Goal: Task Accomplishment & Management: Use online tool/utility

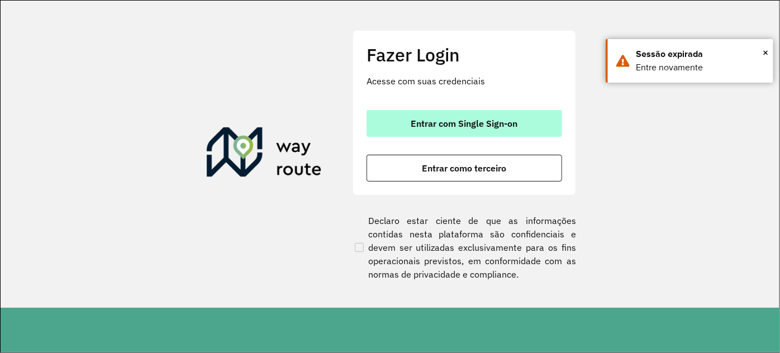
click at [505, 125] on span "Entrar com Single Sign-on" at bounding box center [464, 123] width 107 height 9
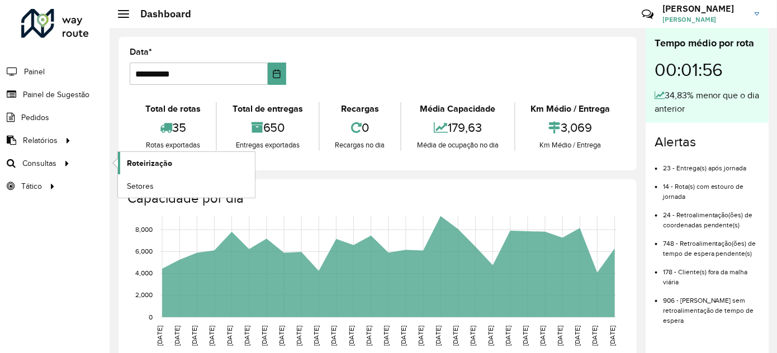
click at [180, 159] on link "Roteirização" at bounding box center [186, 163] width 137 height 22
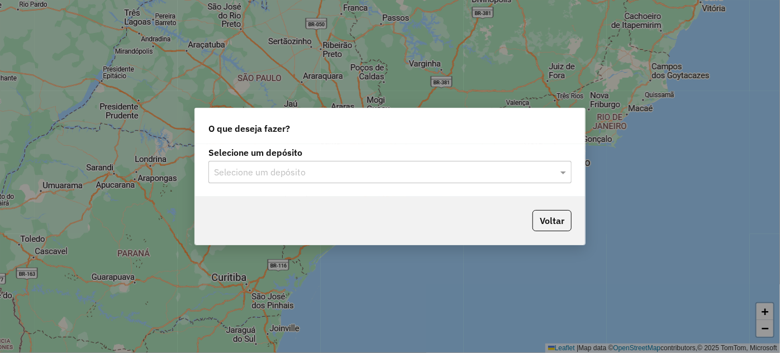
click at [496, 189] on div "Selecione um depósito Selecione um depósito" at bounding box center [390, 170] width 390 height 53
click at [497, 177] on input "text" at bounding box center [379, 172] width 330 height 13
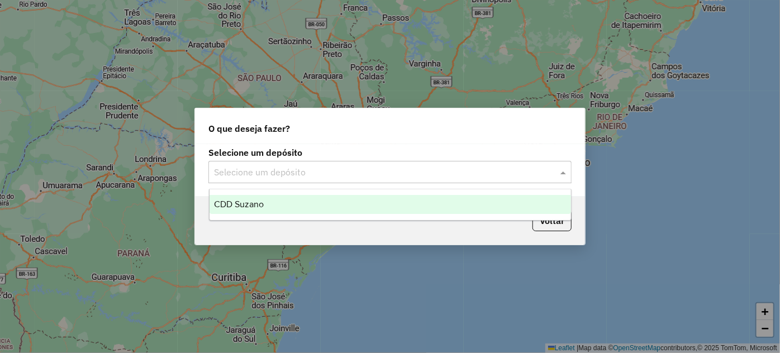
click at [307, 210] on div "CDD Suzano" at bounding box center [391, 204] width 362 height 19
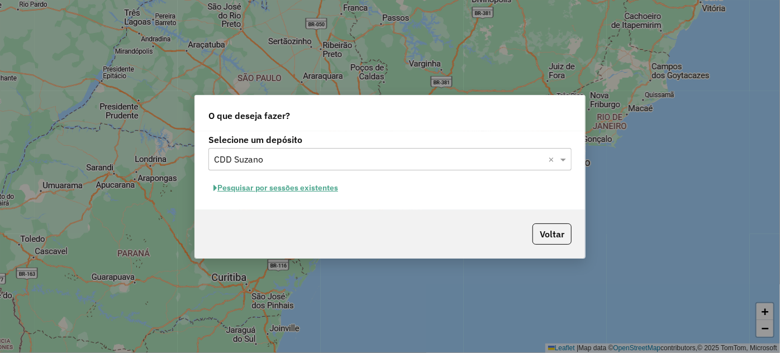
click at [295, 203] on div "Selecione um depósito Selecione um depósito × CDD Suzano × Pesquisar por sessõe…" at bounding box center [390, 170] width 390 height 79
click at [302, 189] on button "Pesquisar por sessões existentes" at bounding box center [275, 187] width 135 height 17
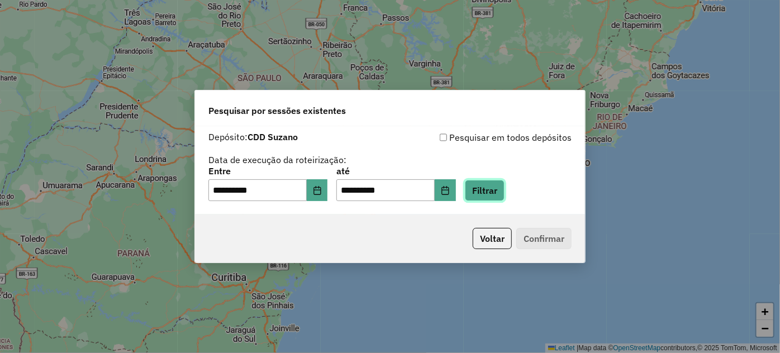
click at [491, 193] on button "Filtrar" at bounding box center [485, 190] width 40 height 21
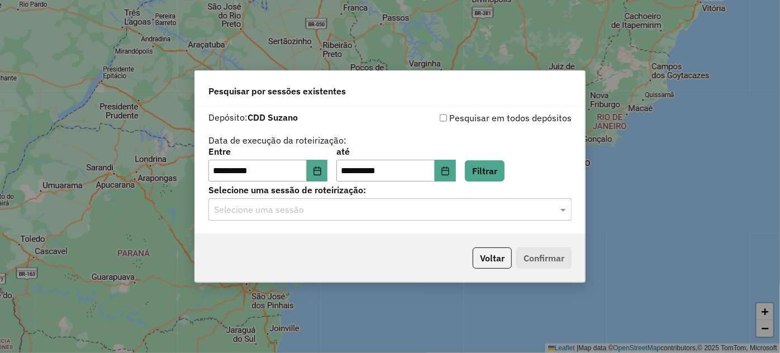
click at [264, 206] on input "text" at bounding box center [379, 209] width 330 height 13
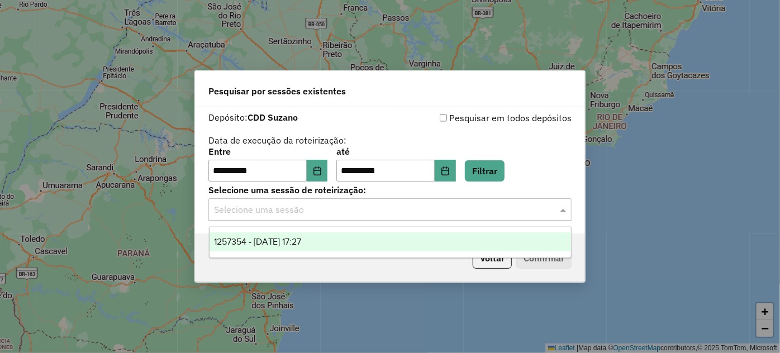
click at [269, 240] on span "1257354 - 02/09/2025 17:27" at bounding box center [258, 242] width 88 height 10
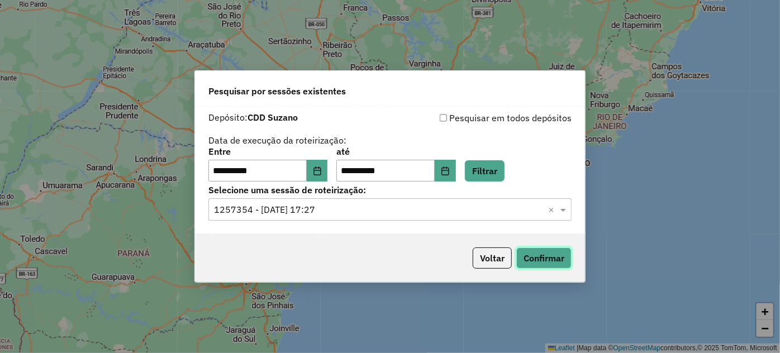
click at [566, 256] on button "Confirmar" at bounding box center [543, 258] width 55 height 21
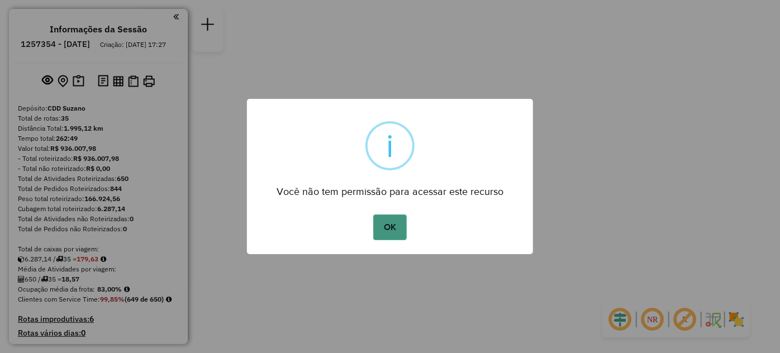
click at [386, 227] on button "OK" at bounding box center [389, 228] width 33 height 26
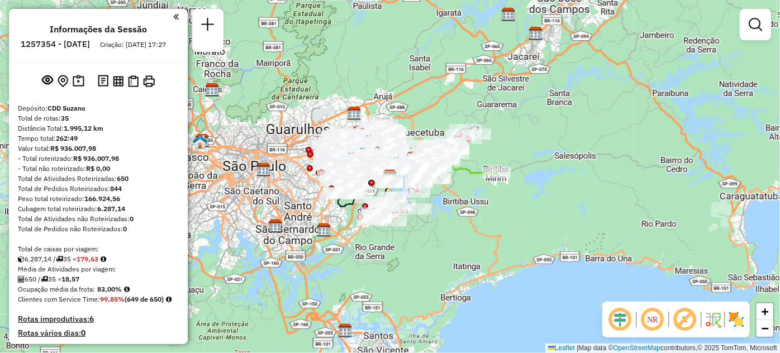
scroll to position [913, 0]
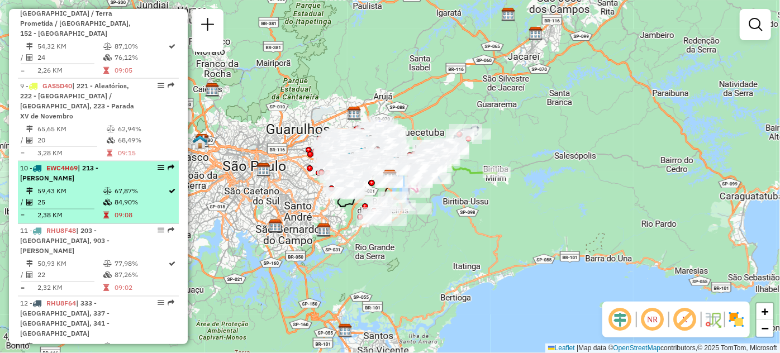
click at [107, 206] on icon at bounding box center [107, 203] width 8 height 7
select select "**********"
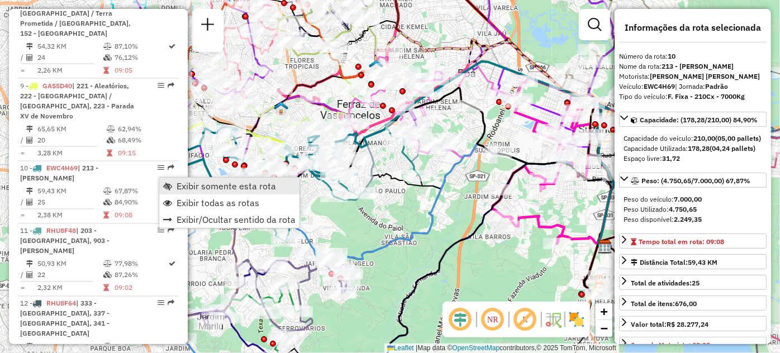
click at [167, 186] on span "Exibir somente esta rota" at bounding box center [167, 186] width 9 height 9
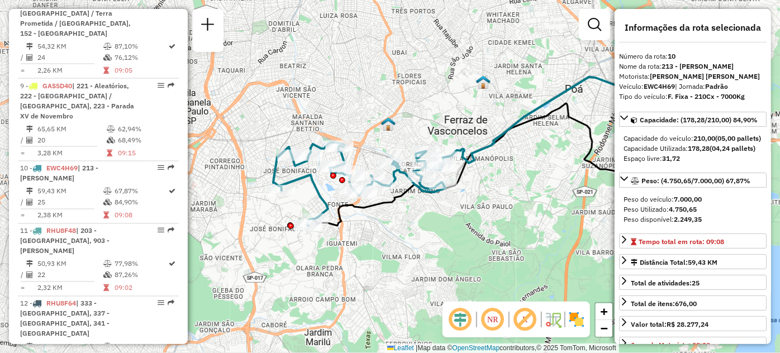
drag, startPoint x: 367, startPoint y: 248, endPoint x: 385, endPoint y: 250, distance: 18.0
click at [385, 250] on div "Janela de atendimento Grade de atendimento Capacidade Transportadoras Veículos …" at bounding box center [390, 176] width 780 height 353
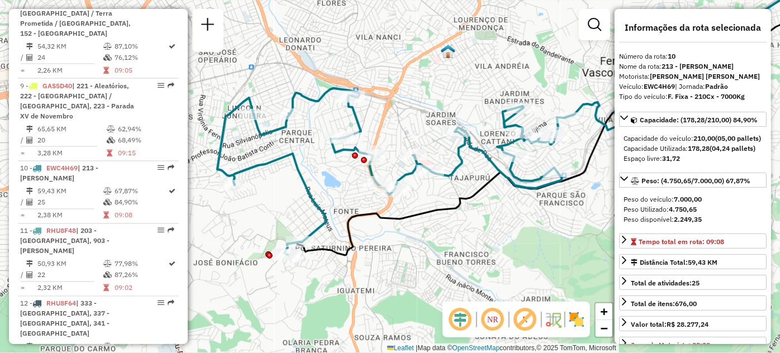
click at [463, 258] on div "Janela de atendimento Grade de atendimento Capacidade Transportadoras Veículos …" at bounding box center [390, 176] width 780 height 353
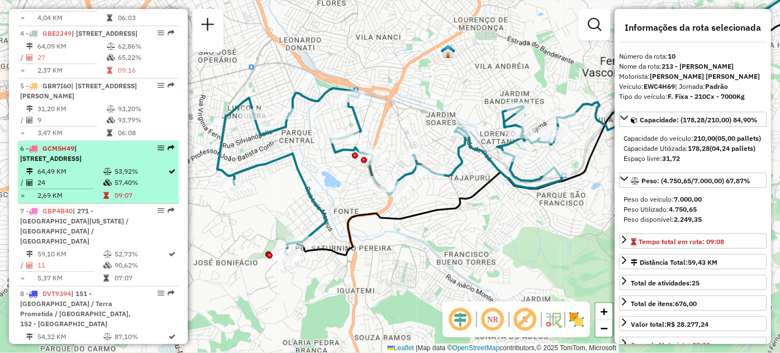
click at [160, 151] on em at bounding box center [161, 148] width 7 height 7
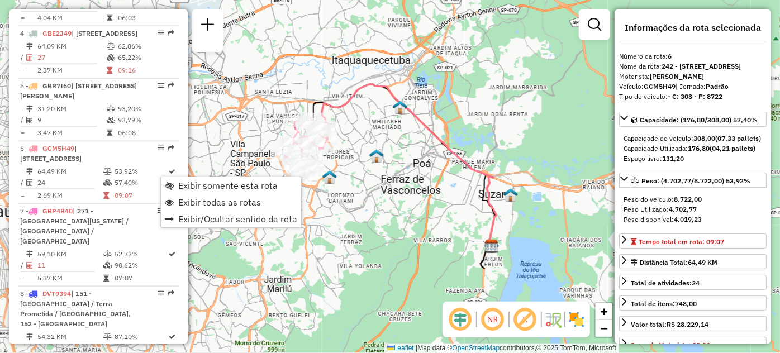
click at [235, 151] on div "Janela de atendimento Grade de atendimento Capacidade Transportadoras Veículos …" at bounding box center [390, 176] width 780 height 353
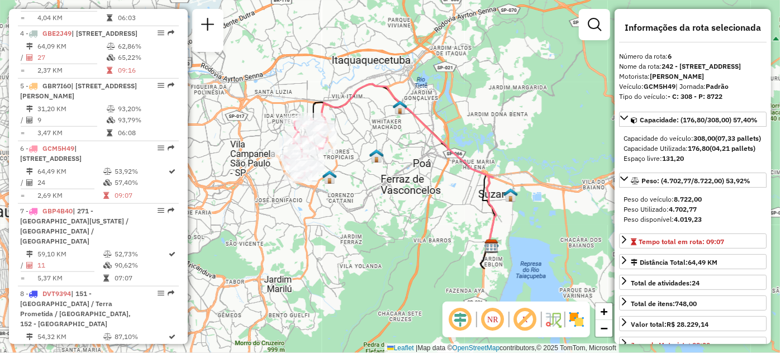
drag, startPoint x: 235, startPoint y: 152, endPoint x: 231, endPoint y: 165, distance: 13.3
click at [235, 151] on div "Janela de atendimento Grade de atendimento Capacidade Transportadoras Veículos …" at bounding box center [390, 176] width 780 height 353
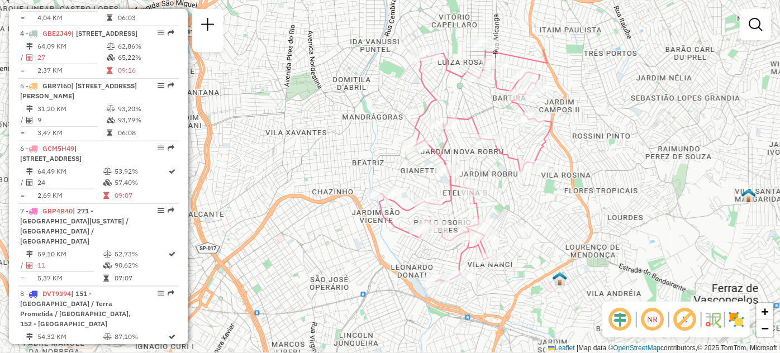
drag, startPoint x: 528, startPoint y: 129, endPoint x: 524, endPoint y: 215, distance: 86.2
click at [524, 215] on div "Janela de atendimento Grade de atendimento Capacidade Transportadoras Veículos …" at bounding box center [390, 176] width 780 height 353
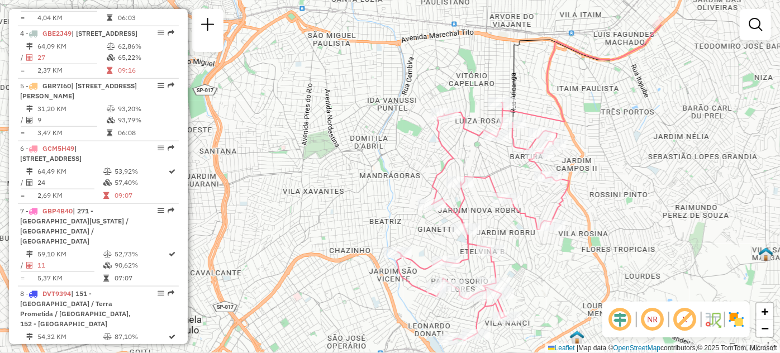
drag, startPoint x: 528, startPoint y: 191, endPoint x: 542, endPoint y: 250, distance: 61.4
click at [542, 250] on div "Janela de atendimento Grade de atendimento Capacidade Transportadoras Veículos …" at bounding box center [390, 176] width 780 height 353
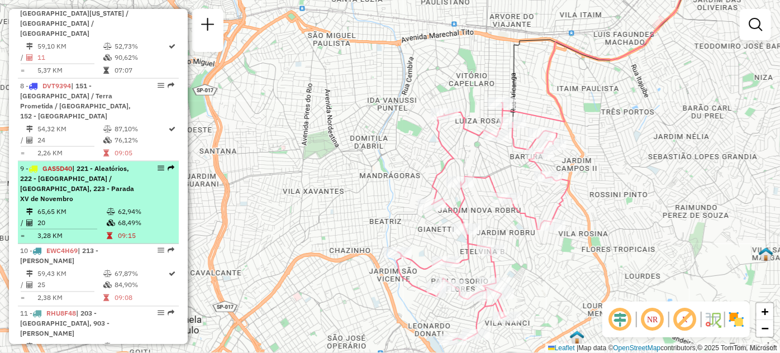
click at [158, 172] on em at bounding box center [161, 168] width 7 height 7
select select "**********"
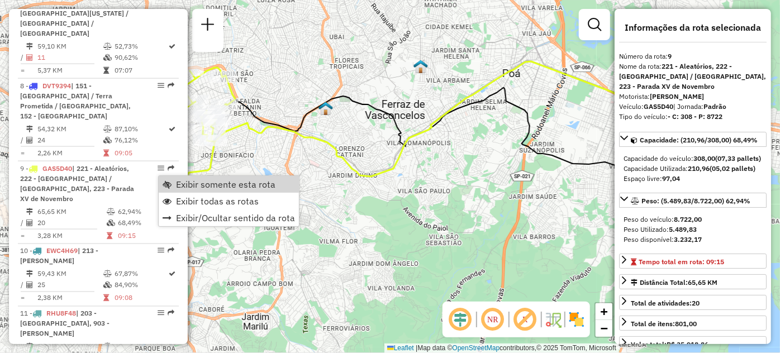
click at [255, 154] on div "Janela de atendimento Grade de atendimento Capacidade Transportadoras Veículos …" at bounding box center [390, 176] width 780 height 353
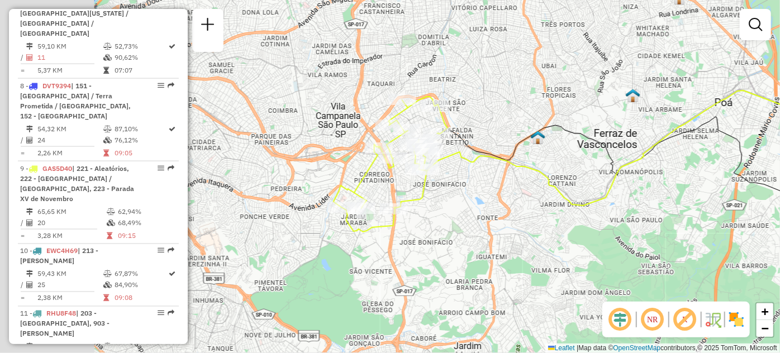
drag, startPoint x: 235, startPoint y: 162, endPoint x: 448, endPoint y: 191, distance: 214.4
click at [448, 191] on div "Janela de atendimento Grade de atendimento Capacidade Transportadoras Veículos …" at bounding box center [390, 176] width 780 height 353
